Goal: Find specific page/section: Find specific page/section

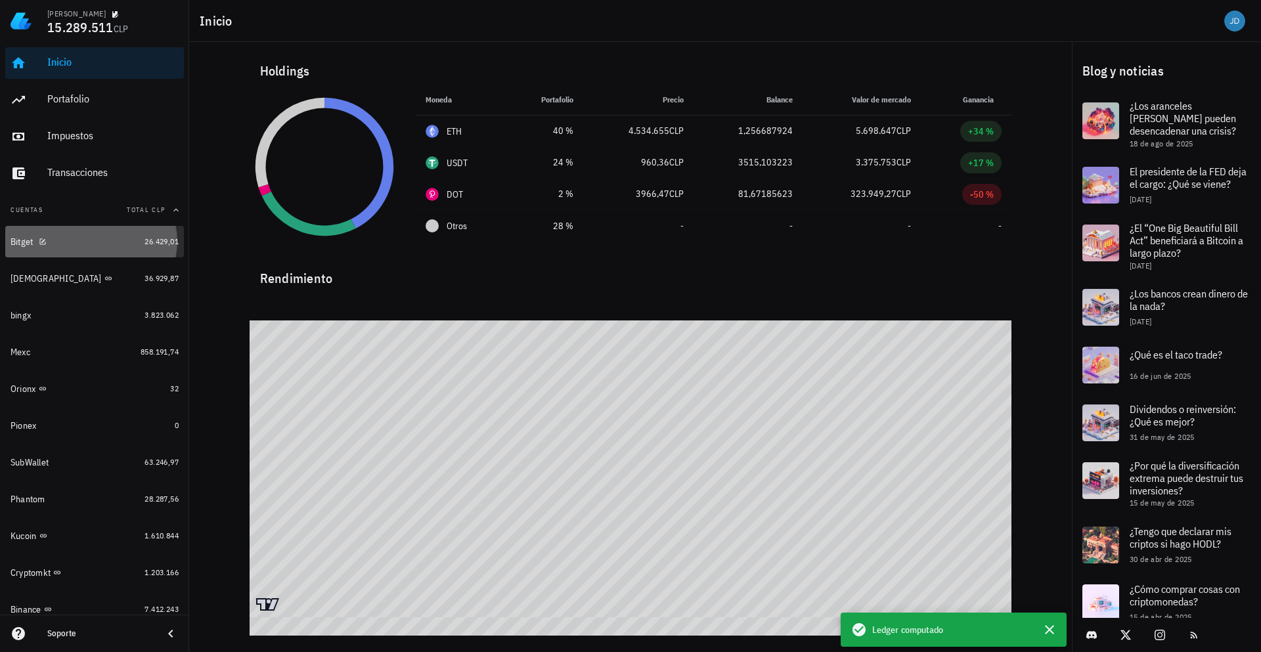
click at [20, 244] on div "Bitget" at bounding box center [22, 241] width 23 height 11
